Goal: Find specific page/section: Locate a particular part of the current website

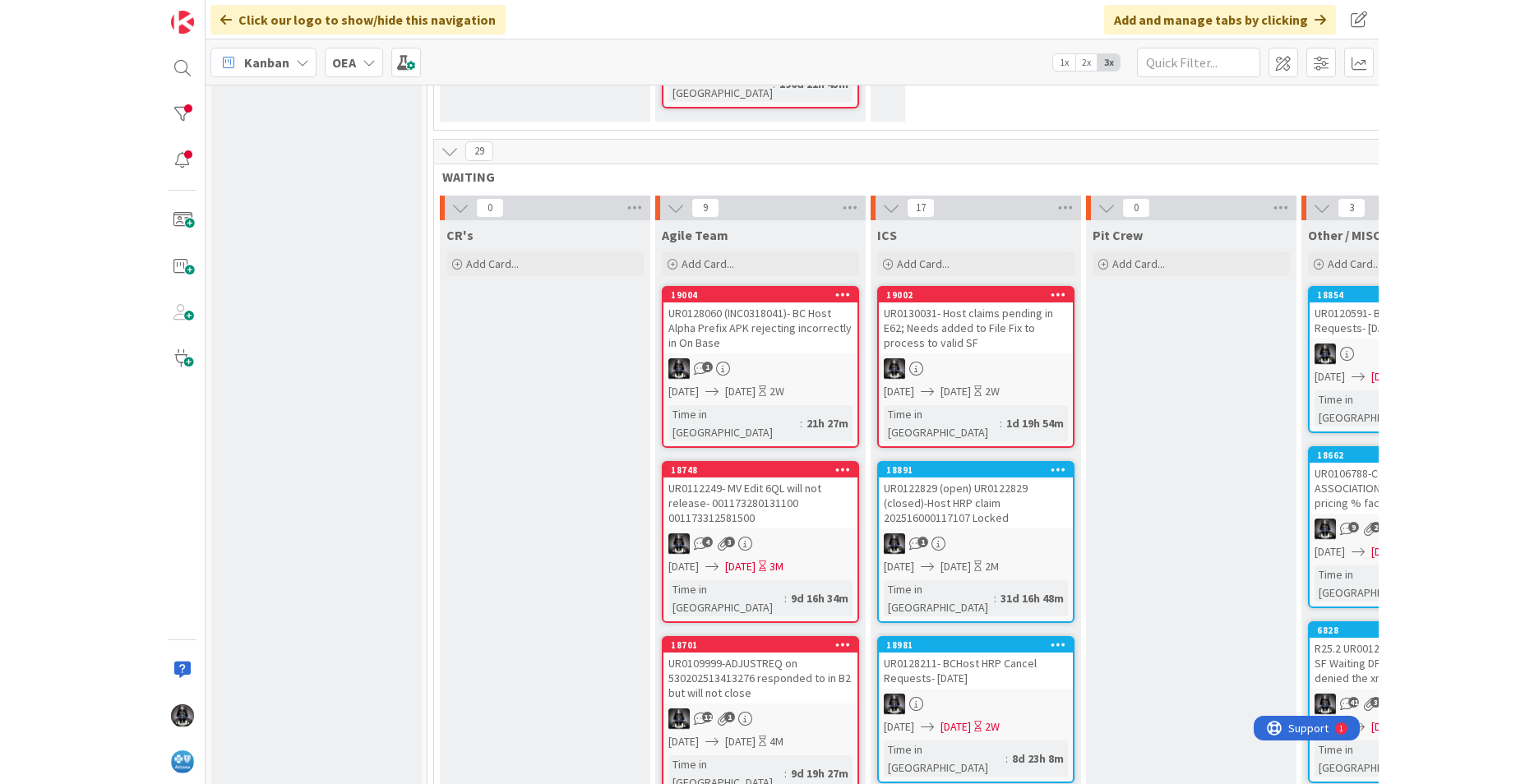
scroll to position [970, 0]
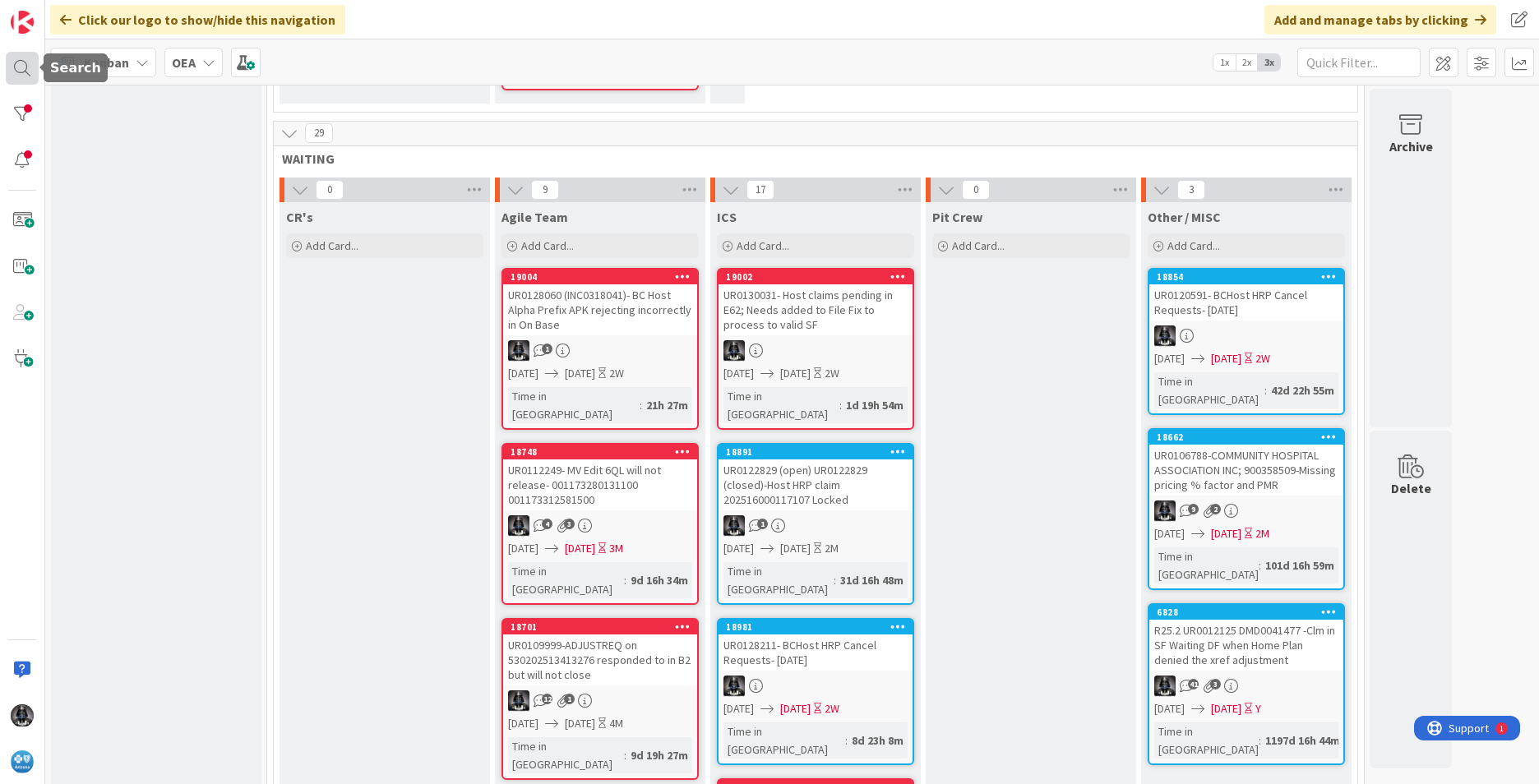
click at [20, 65] on div at bounding box center [22, 67] width 33 height 33
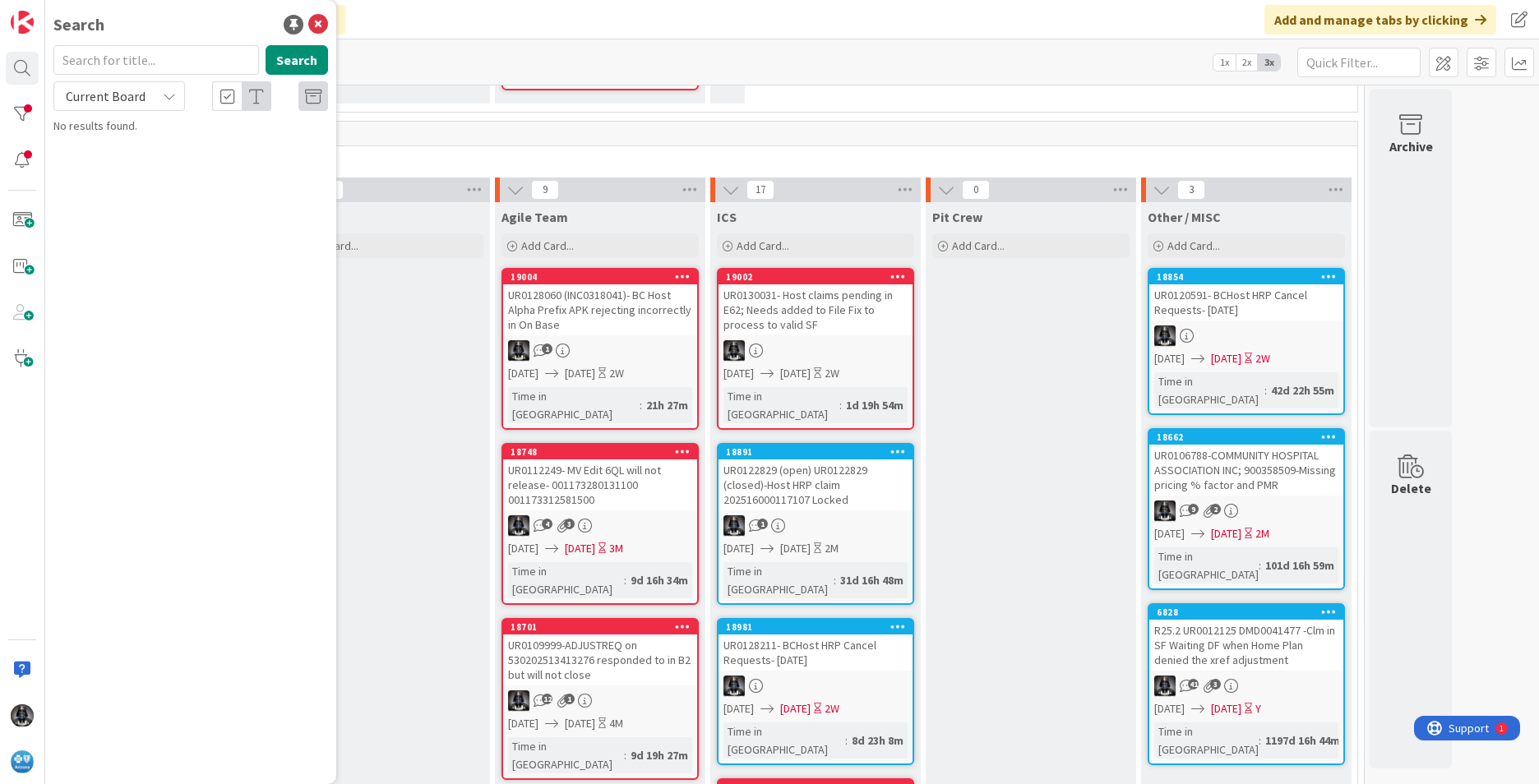
click at [114, 63] on input "text" at bounding box center [156, 60] width 206 height 30
type input "UR0109927"
click at [192, 149] on span "/UR0123605 -2 claims both with Procedure Code 00402 have different allowed amou…" at bounding box center [202, 162] width 251 height 49
